Goal: Download file/media

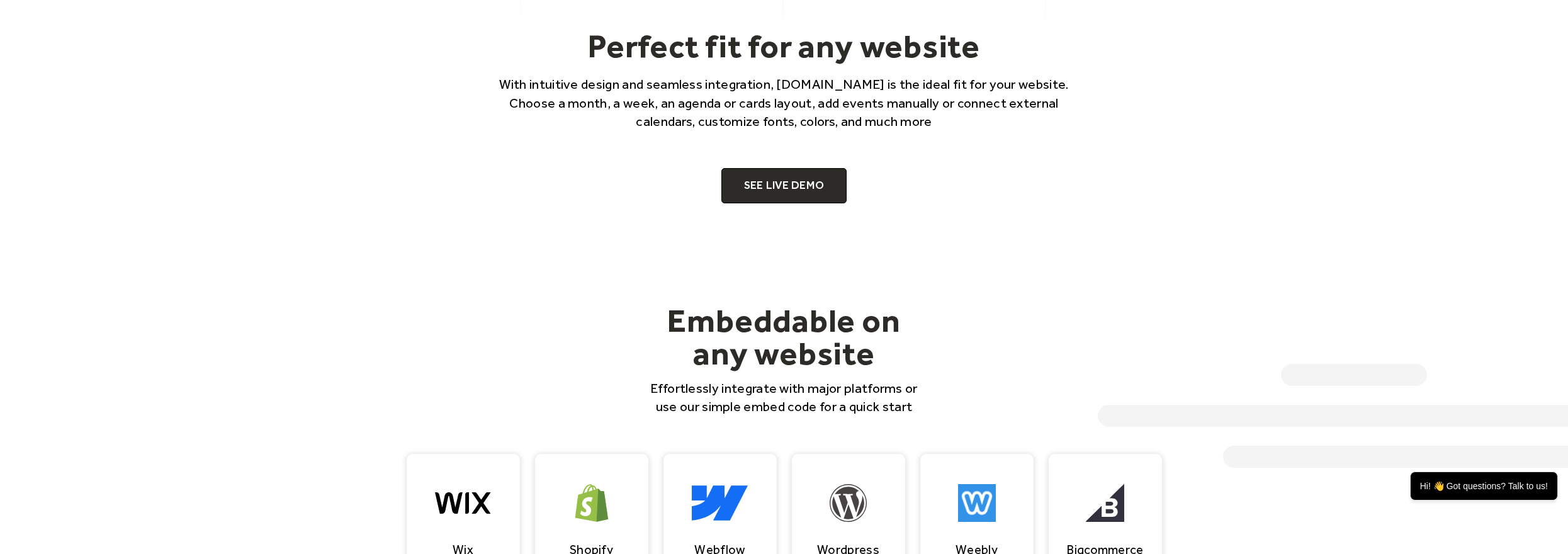
scroll to position [1071, 0]
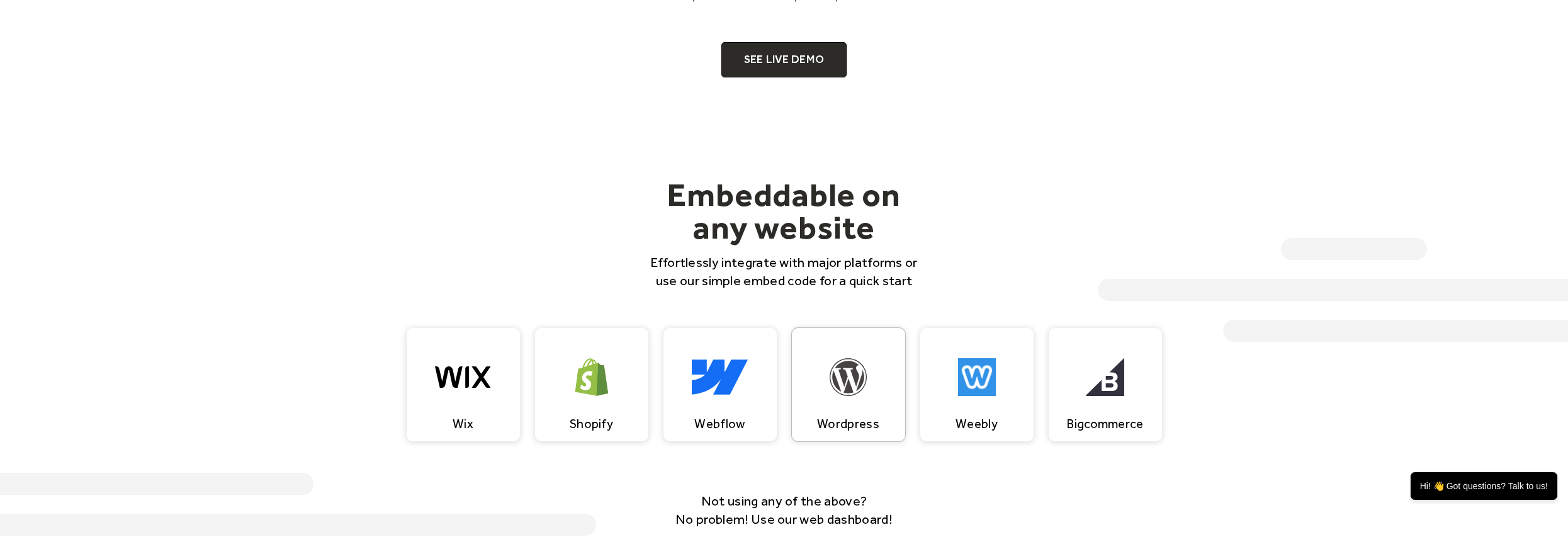
click at [850, 386] on img at bounding box center [848, 377] width 38 height 38
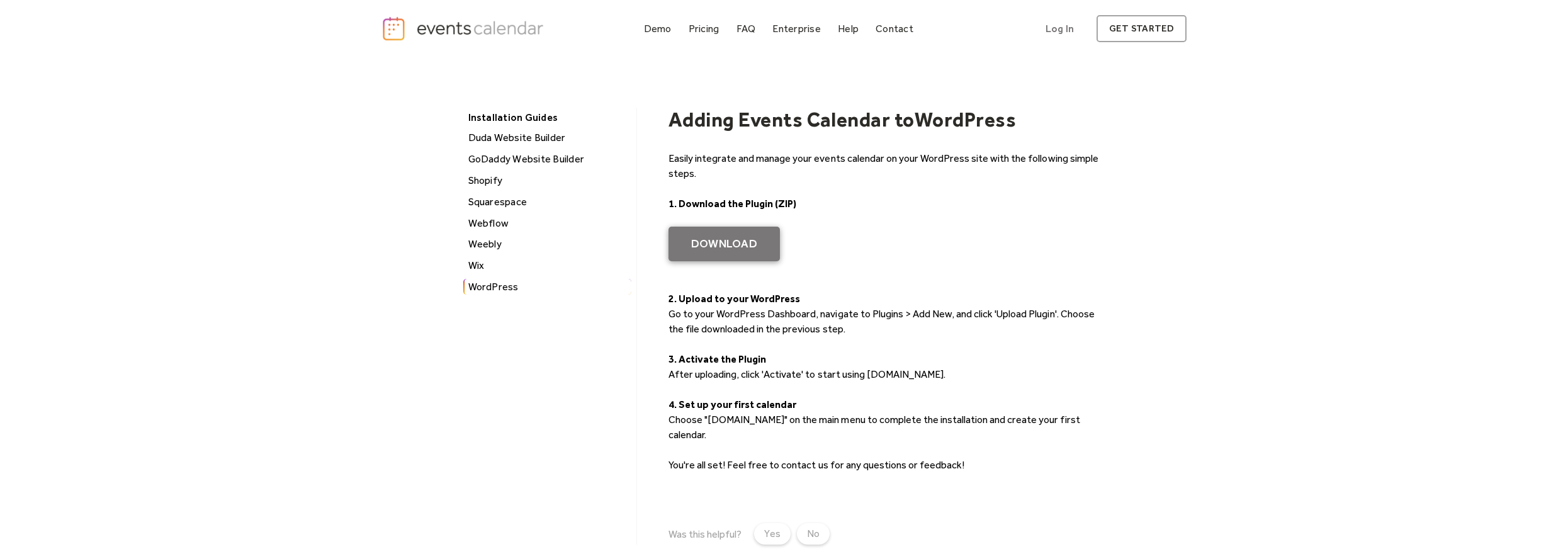
click at [720, 244] on link "Download" at bounding box center [723, 244] width 111 height 35
click at [659, 25] on div "Demo" at bounding box center [657, 28] width 28 height 7
